Goal: Task Accomplishment & Management: Complete application form

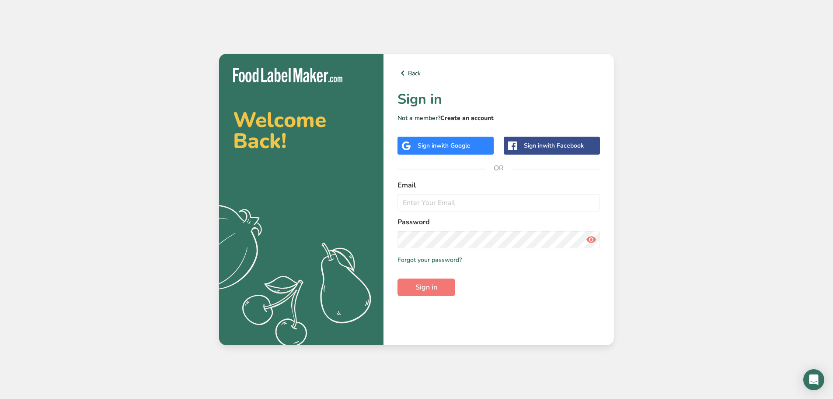
click at [460, 117] on link "Create an account" at bounding box center [467, 118] width 53 height 8
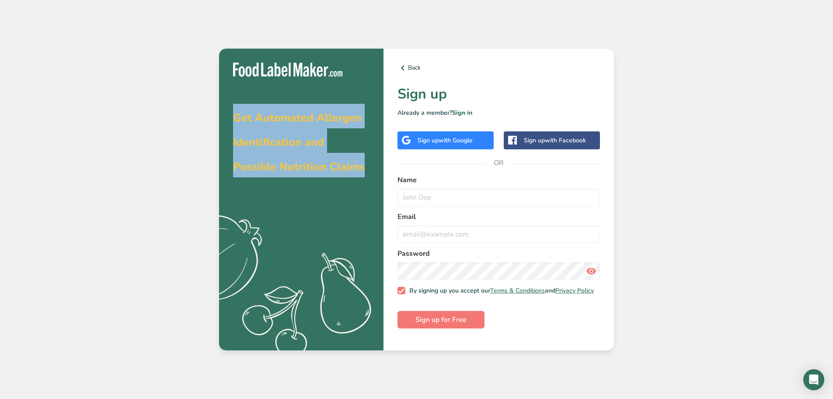
drag, startPoint x: 234, startPoint y: 118, endPoint x: 368, endPoint y: 161, distance: 140.8
click at [368, 161] on h2 "Get Automated Allergen Identification and Possible Nutrition Claims" at bounding box center [301, 140] width 136 height 73
click at [366, 168] on h2 "Get Automated Allergen Identification and Possible Nutrition Claims" at bounding box center [301, 140] width 136 height 73
drag, startPoint x: 365, startPoint y: 168, endPoint x: 231, endPoint y: 117, distance: 144.1
click at [231, 117] on div "Get Automated Allergen Identification and Possible Nutrition Claims .a{fill:#f5…" at bounding box center [301, 200] width 164 height 302
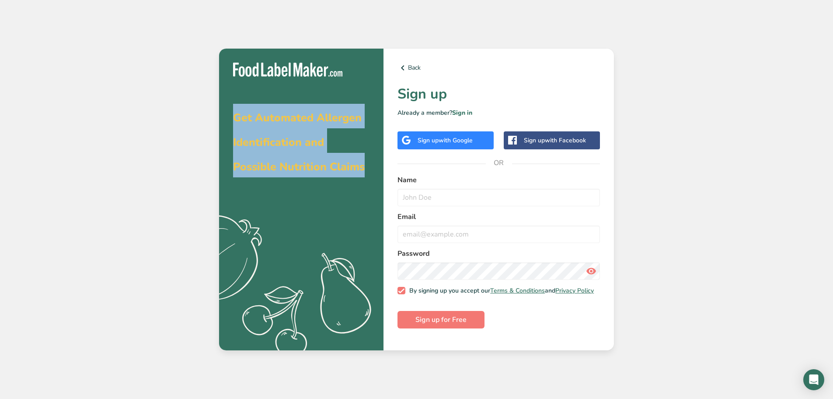
click at [243, 125] on span "Get Automated Allergen Identification and Possible Nutrition Claims" at bounding box center [299, 142] width 132 height 64
drag, startPoint x: 236, startPoint y: 118, endPoint x: 360, endPoint y: 180, distance: 138.9
click at [360, 180] on div "Get Automated Allergen Identification and Possible Nutrition Claims .a{fill:#f5…" at bounding box center [301, 200] width 164 height 302
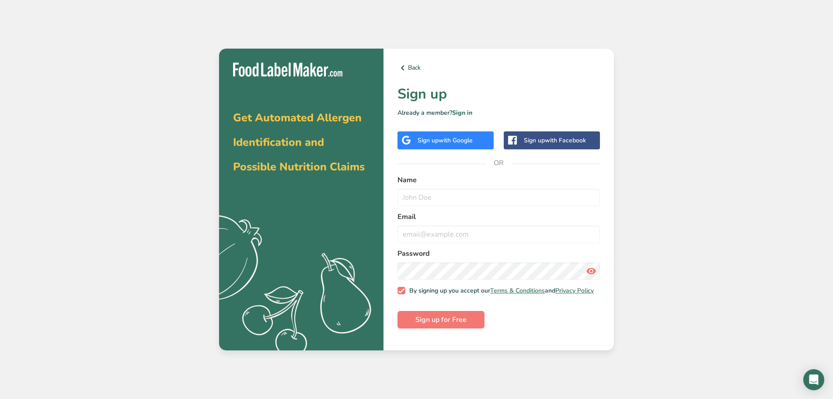
click at [362, 179] on div "Get Automated Allergen Identification and Possible Nutrition Claims .a{fill:#f5…" at bounding box center [301, 200] width 164 height 302
click at [301, 154] on h2 "Get Automated Allergen Identification and Possible Nutrition Claims" at bounding box center [301, 140] width 136 height 73
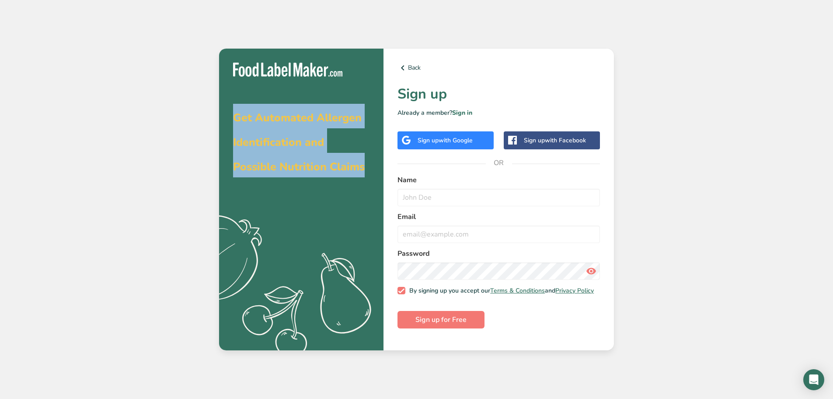
drag, startPoint x: 357, startPoint y: 165, endPoint x: 231, endPoint y: 103, distance: 141.5
click at [231, 103] on div "Get Automated Allergen Identification and Possible Nutrition Claims .a{fill:#f5…" at bounding box center [301, 200] width 164 height 302
drag, startPoint x: 367, startPoint y: 112, endPoint x: 396, endPoint y: 79, distance: 44.0
click at [367, 112] on h2 "Get Automated Allergen Identification and Possible Nutrition Claims" at bounding box center [301, 140] width 136 height 73
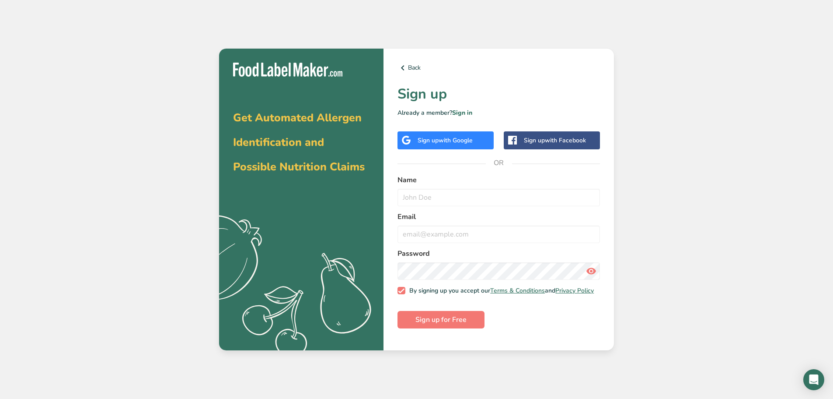
click at [418, 60] on div "Back Sign up Already a member? Sign in Sign up with Google Sign up with Faceboo…" at bounding box center [499, 200] width 231 height 302
click at [413, 64] on link "Back" at bounding box center [499, 68] width 203 height 10
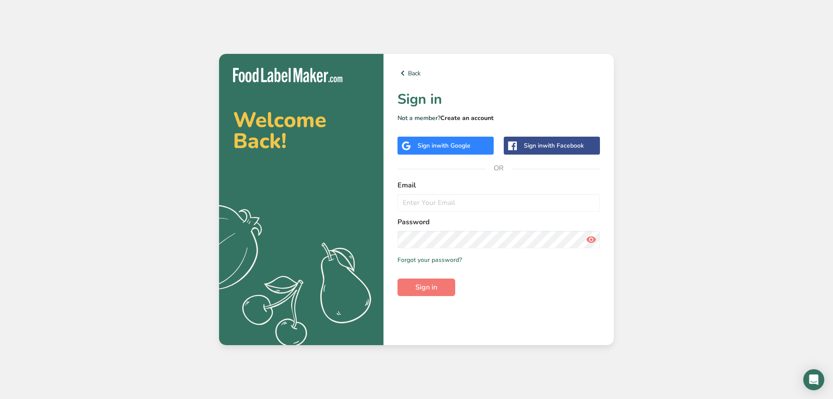
click at [463, 120] on link "Create an account" at bounding box center [467, 118] width 53 height 8
